Goal: Task Accomplishment & Management: Manage account settings

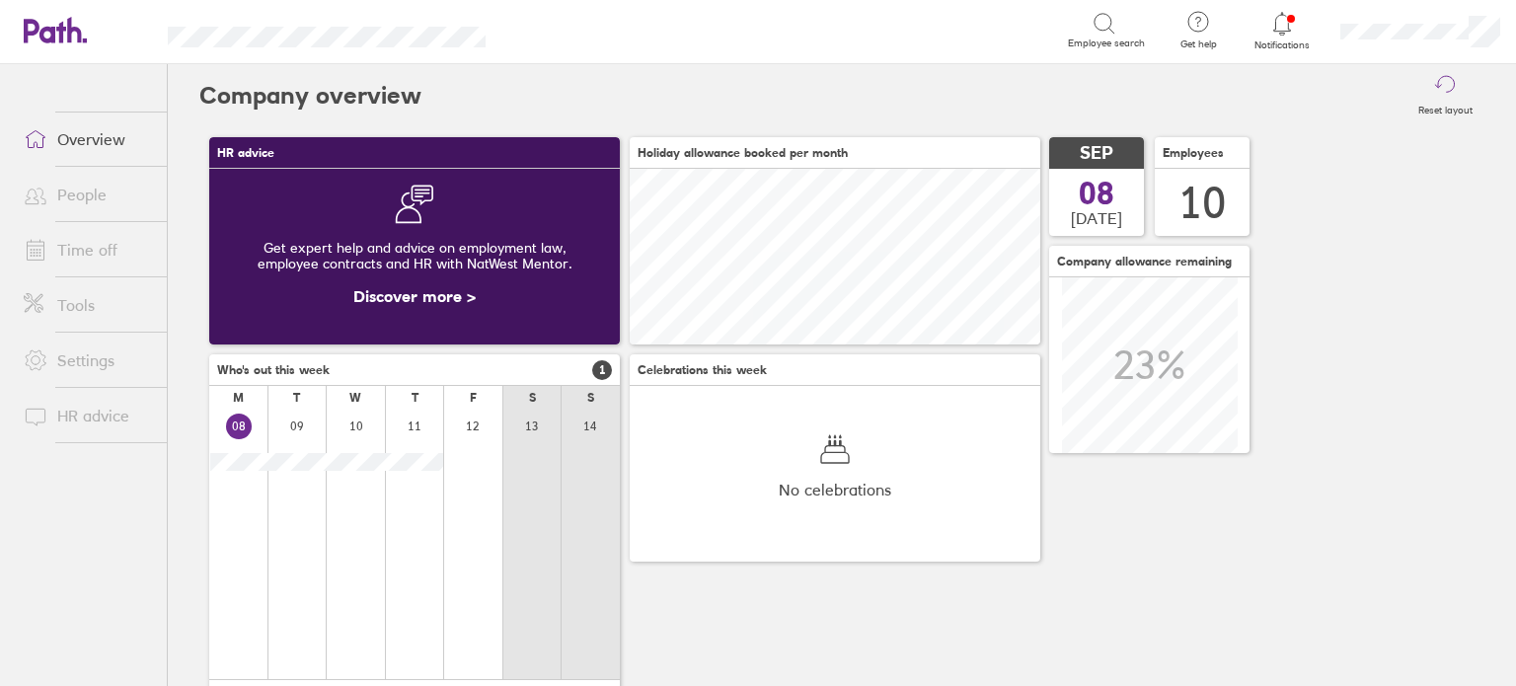
scroll to position [175, 411]
click at [1293, 32] on icon at bounding box center [1283, 24] width 24 height 24
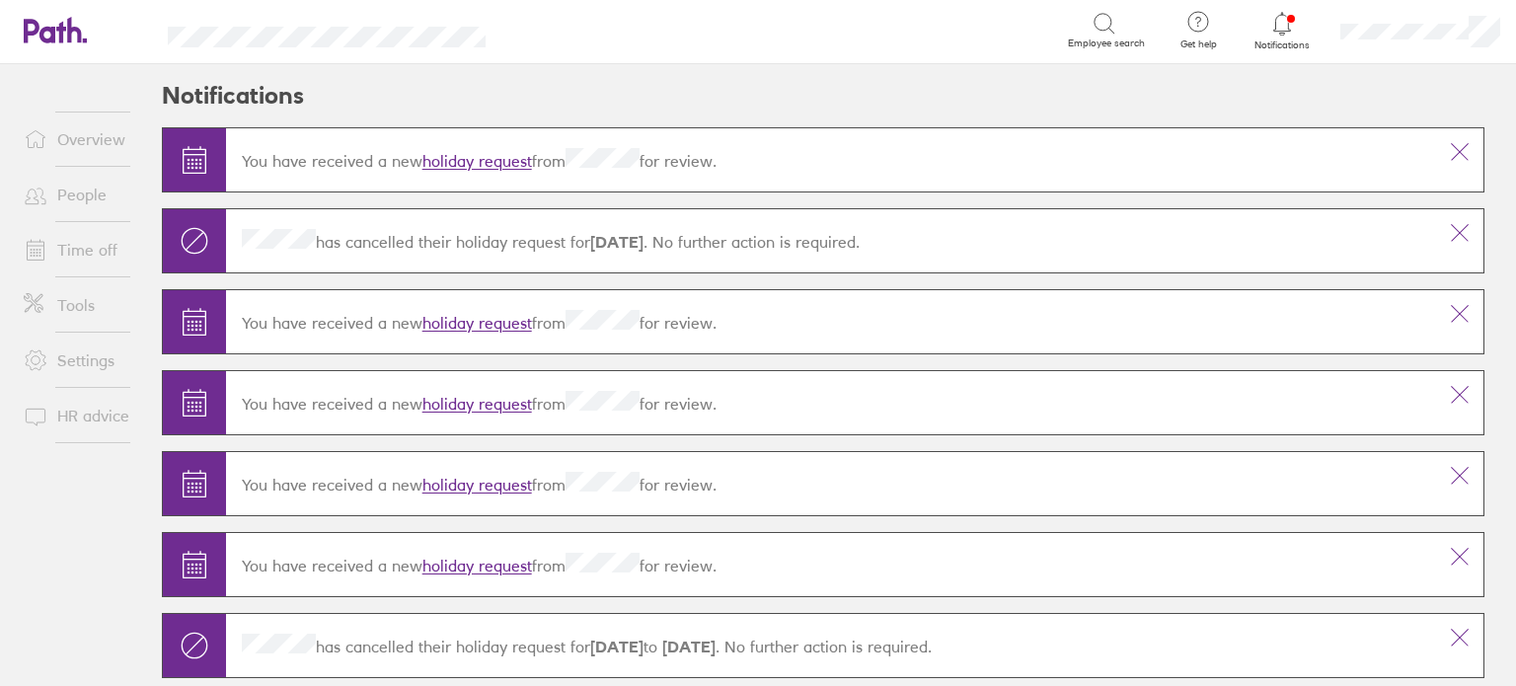
click at [76, 194] on link "People" at bounding box center [87, 194] width 159 height 39
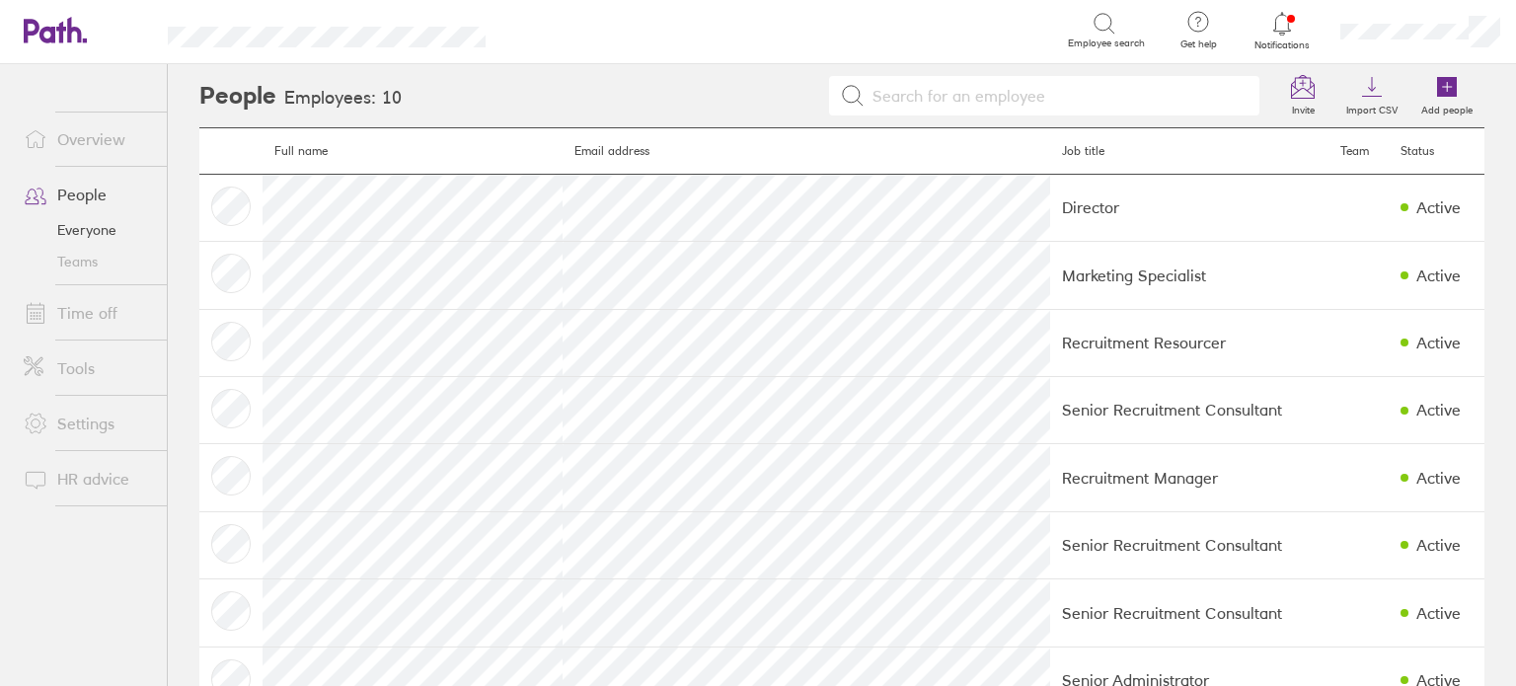
click at [79, 324] on link "Time off" at bounding box center [87, 312] width 159 height 39
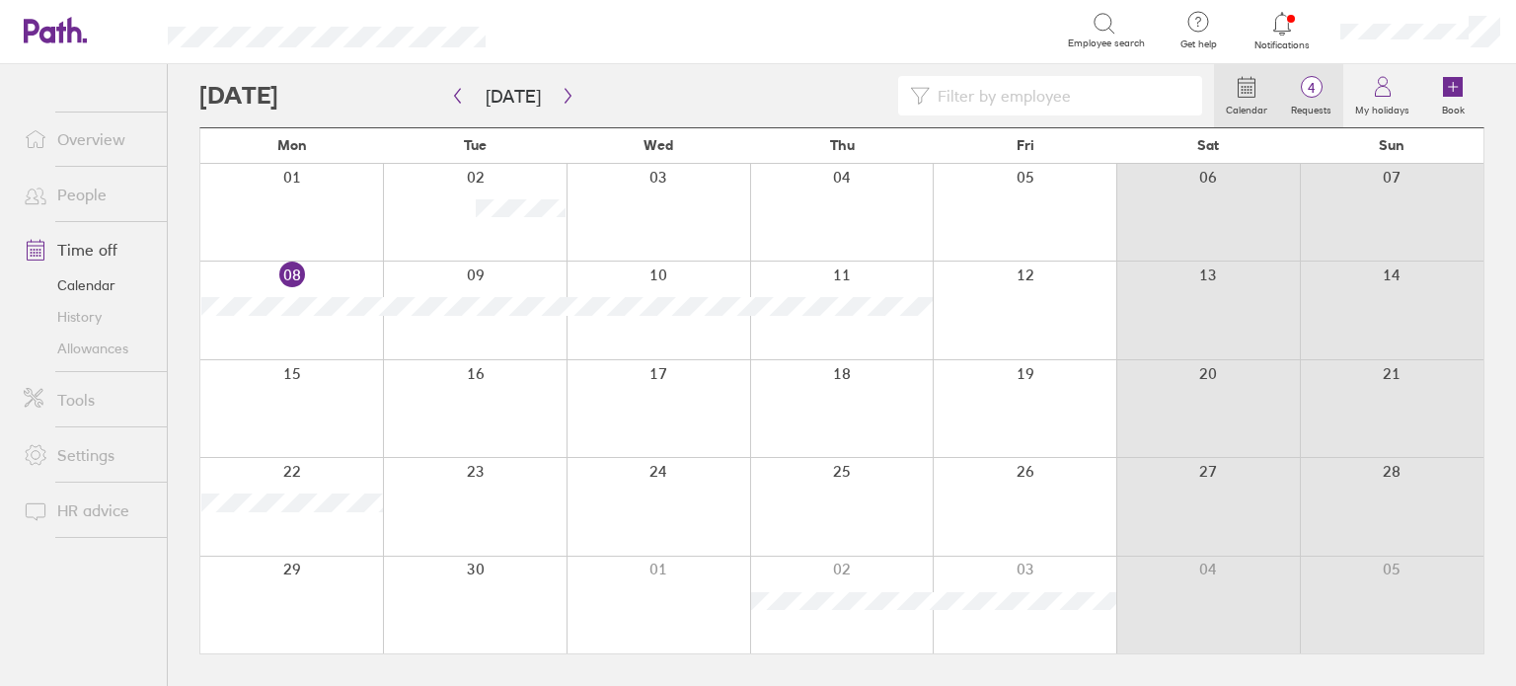
click at [1311, 99] on label "Requests" at bounding box center [1311, 108] width 64 height 18
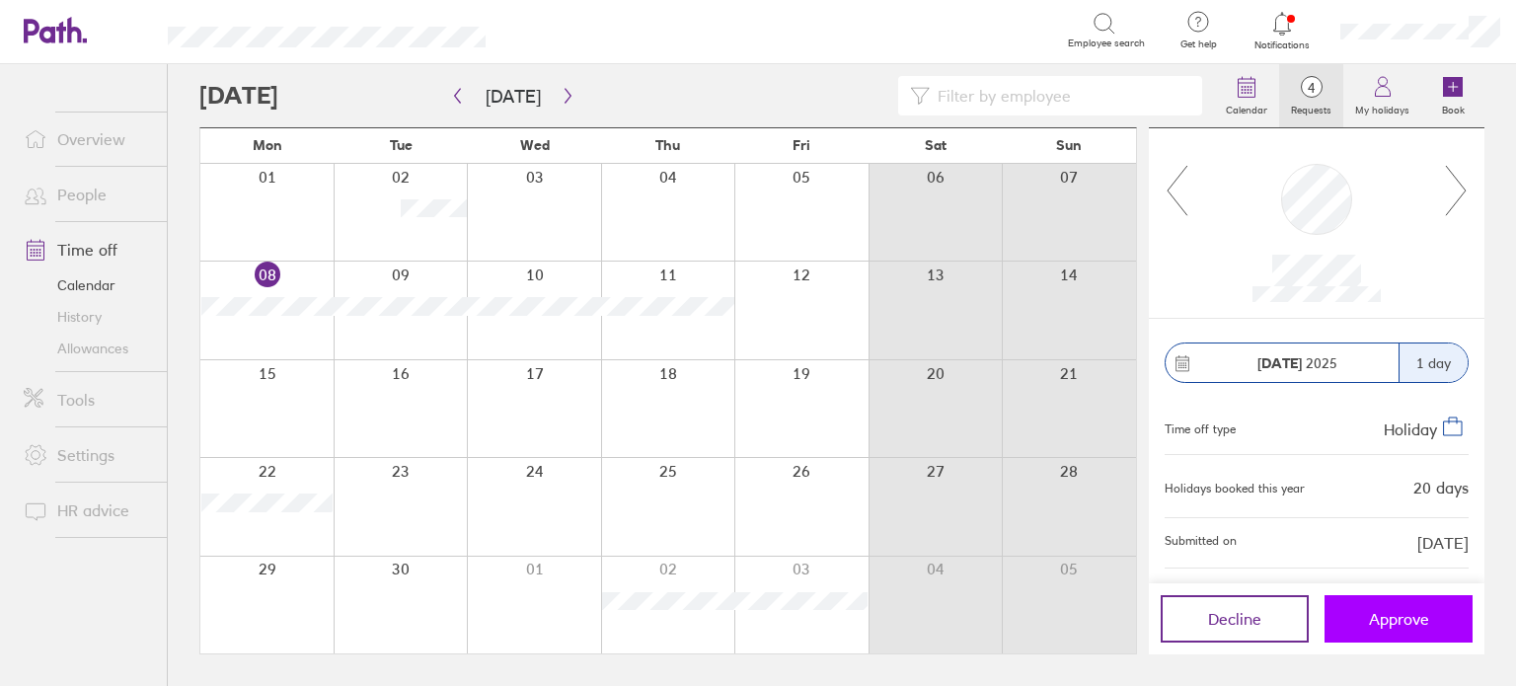
click at [1426, 627] on span "Approve" at bounding box center [1399, 619] width 60 height 18
click at [1426, 620] on span "Approve" at bounding box center [1399, 619] width 60 height 18
click at [1418, 620] on span "Approve" at bounding box center [1399, 619] width 60 height 18
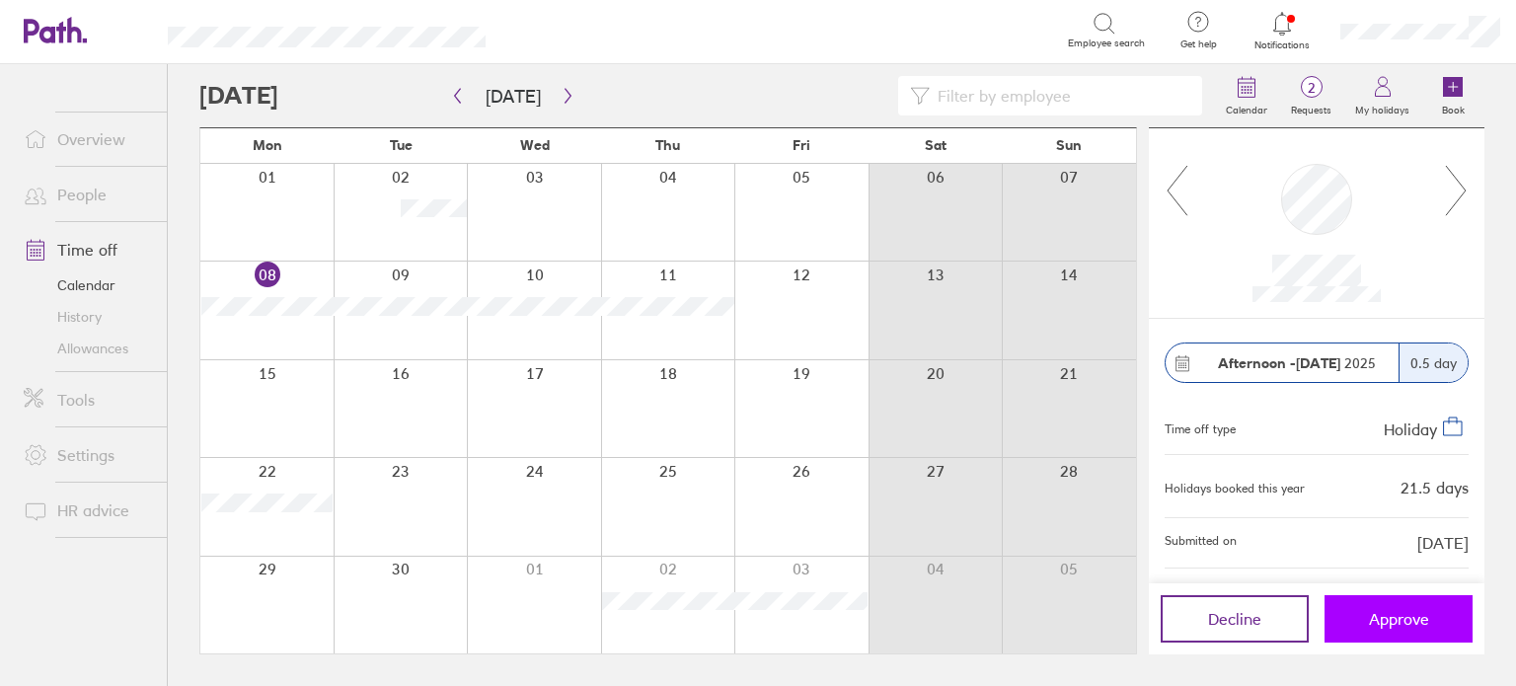
click at [1412, 611] on span "Approve" at bounding box center [1399, 619] width 60 height 18
click at [1410, 615] on span "Approve" at bounding box center [1399, 619] width 60 height 18
click at [1375, 614] on span "Approve" at bounding box center [1399, 619] width 60 height 18
click at [1394, 622] on span "Approve" at bounding box center [1399, 619] width 60 height 18
click at [1399, 613] on span "Approve" at bounding box center [1399, 619] width 60 height 18
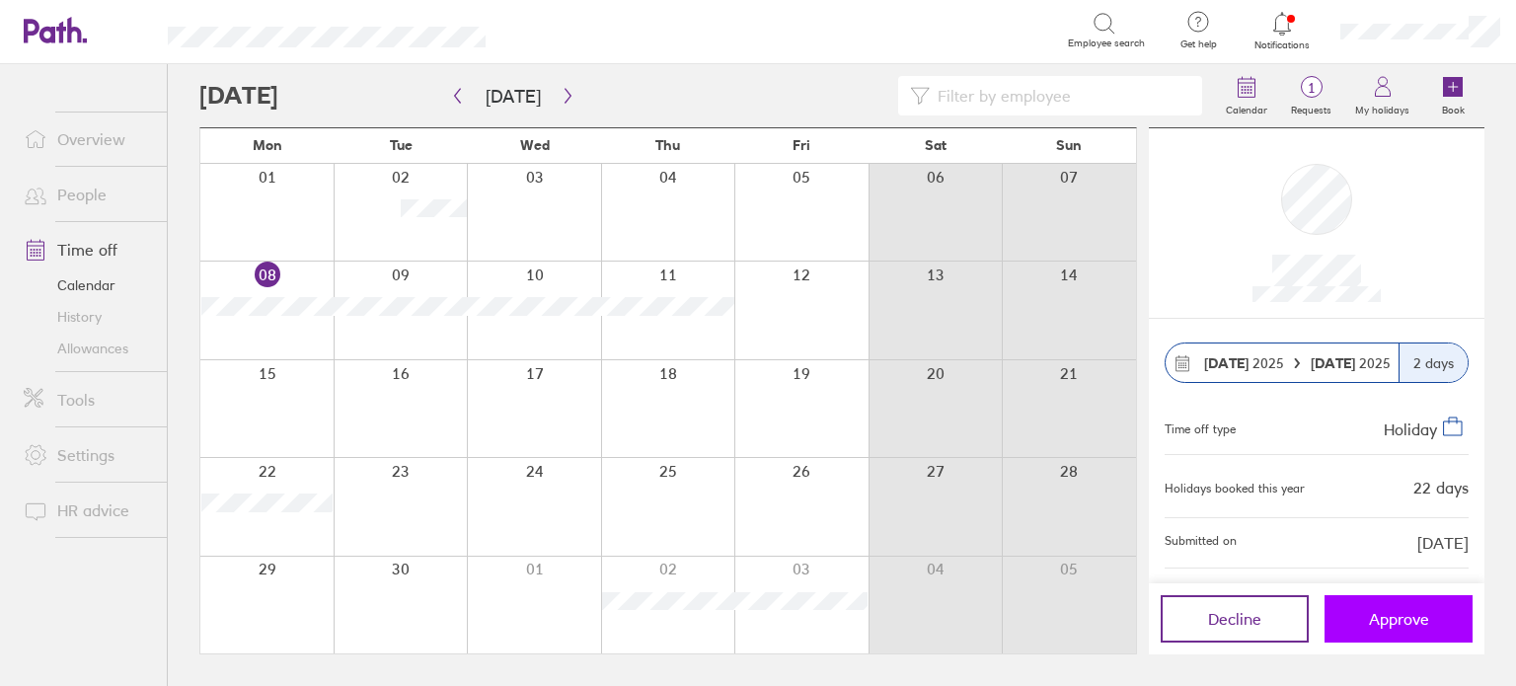
click at [1406, 615] on span "Approve" at bounding box center [1399, 619] width 60 height 18
